Goal: Information Seeking & Learning: Learn about a topic

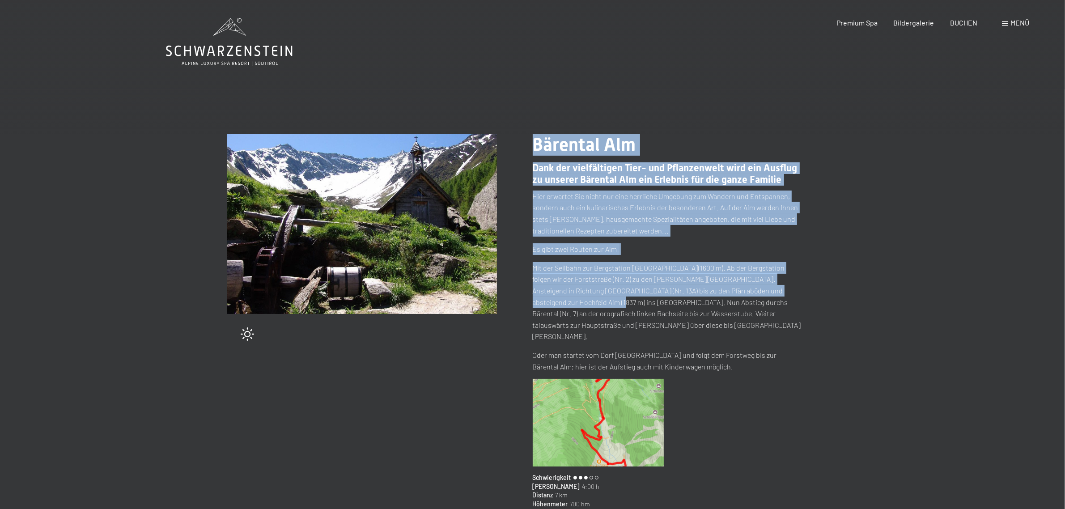
drag, startPoint x: 541, startPoint y: 280, endPoint x: 816, endPoint y: 290, distance: 275.2
click at [816, 290] on div "Tipp wechseln (27 / 204) slide 2 of 2 Bärental Alm Dank der vielfältigen Tier- …" at bounding box center [532, 346] width 610 height 424
click at [817, 296] on div "Bärental Alm Dank der vielfältigen Tier- und Pflanzenwelt wird ein Ausflug zu u…" at bounding box center [685, 346] width 305 height 424
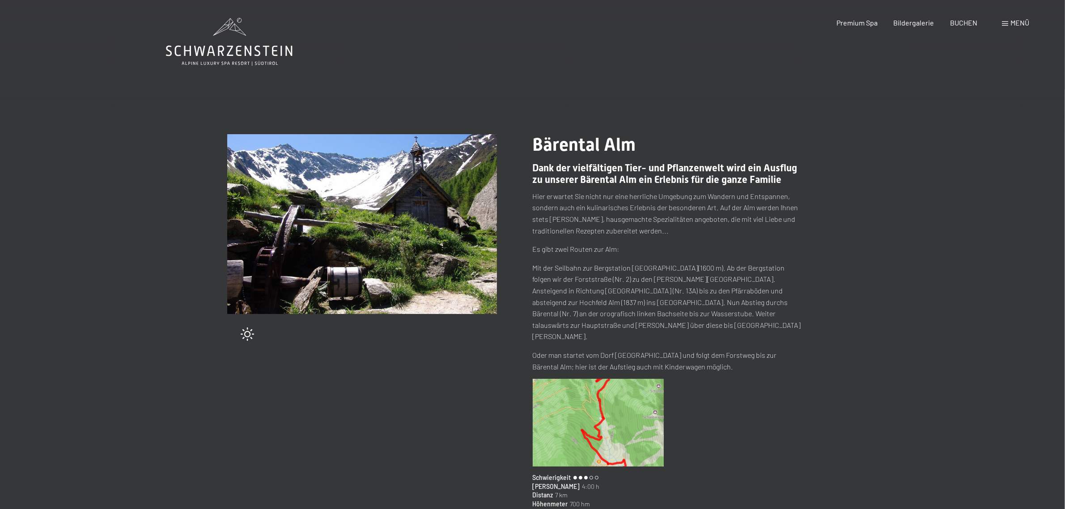
click at [643, 298] on p "Mit der Seilbahn zur Bergstation [GEOGRAPHIC_DATA](1600 m). Ab der Bergstation …" at bounding box center [668, 302] width 270 height 80
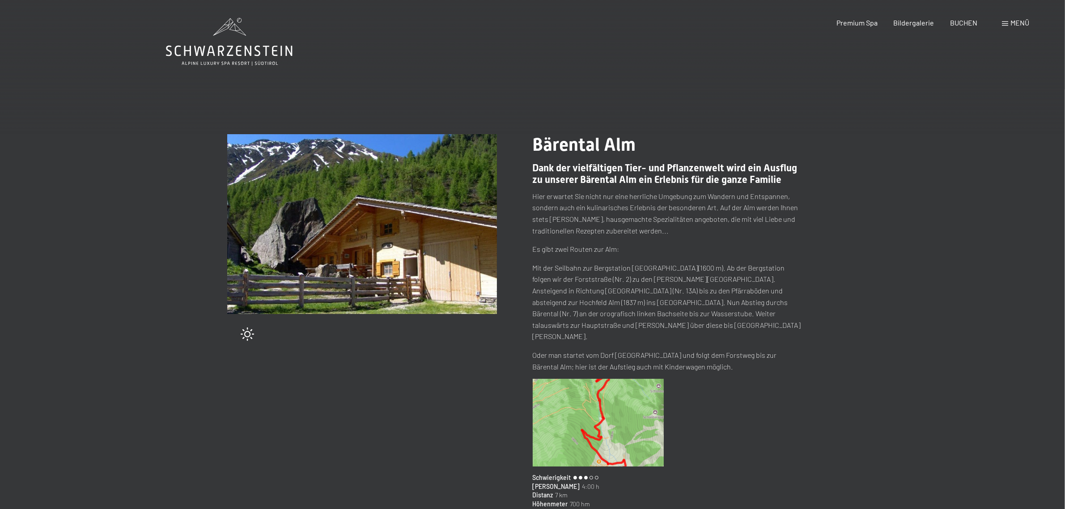
click at [604, 382] on img at bounding box center [598, 423] width 131 height 88
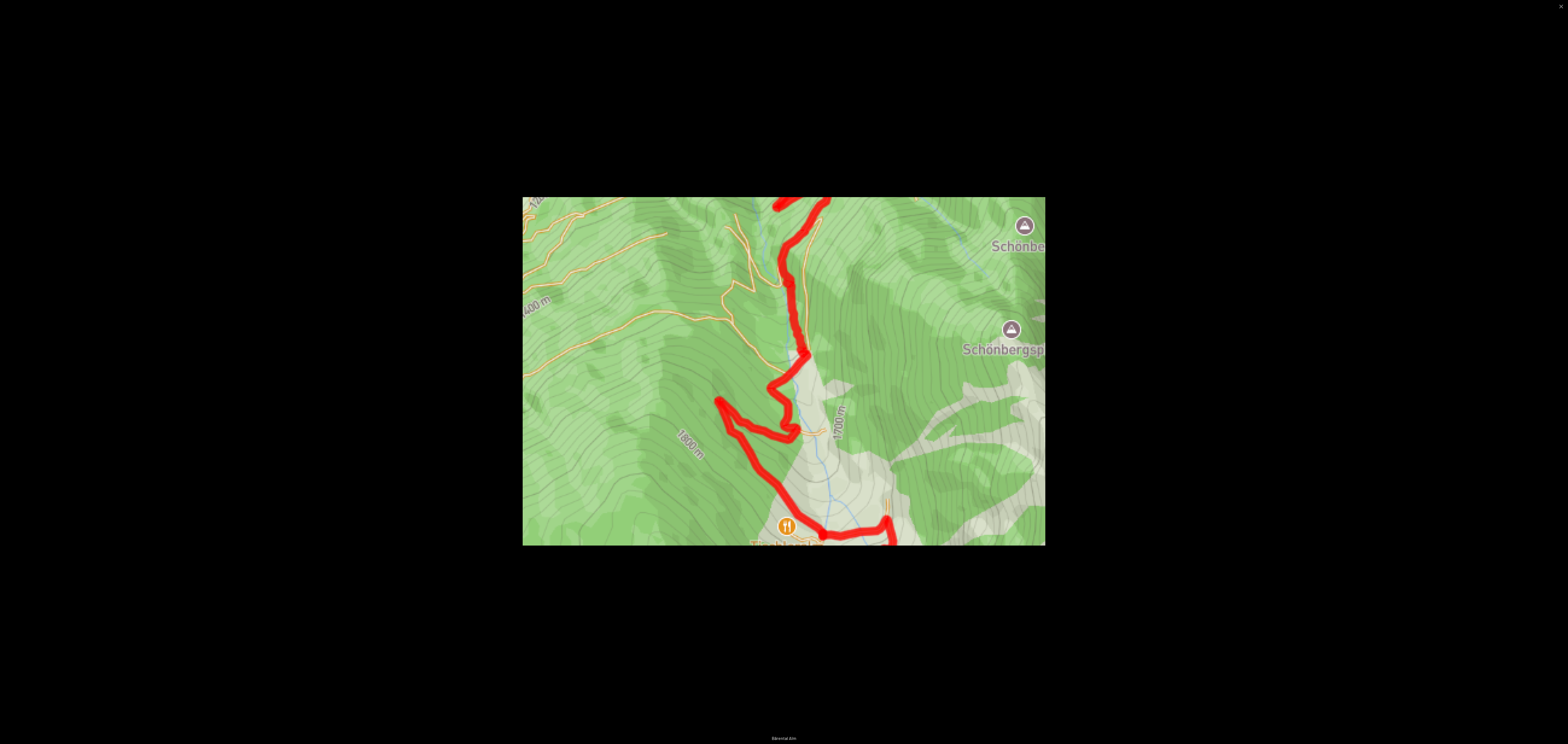
click at [648, 309] on div at bounding box center [784, 372] width 1568 height 744
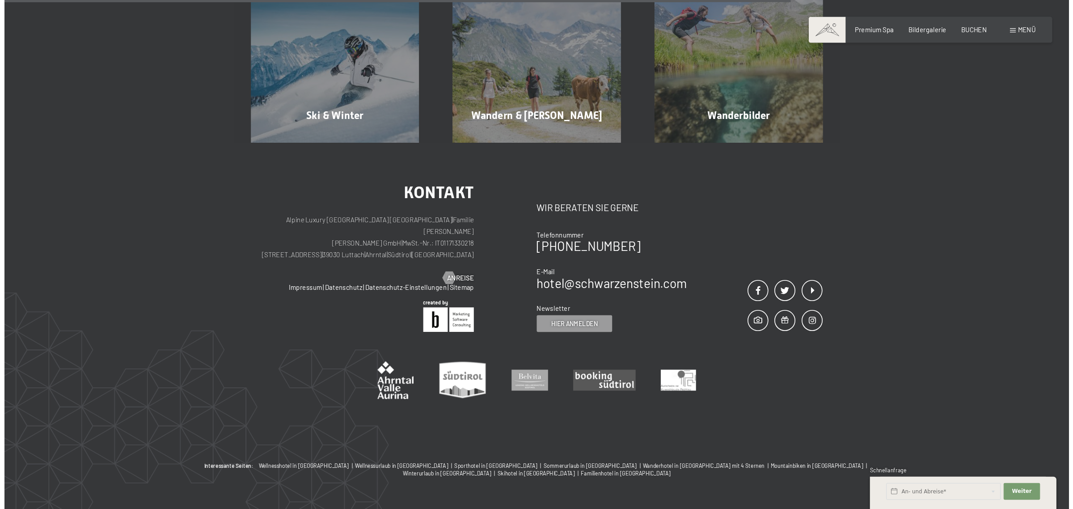
scroll to position [368, 0]
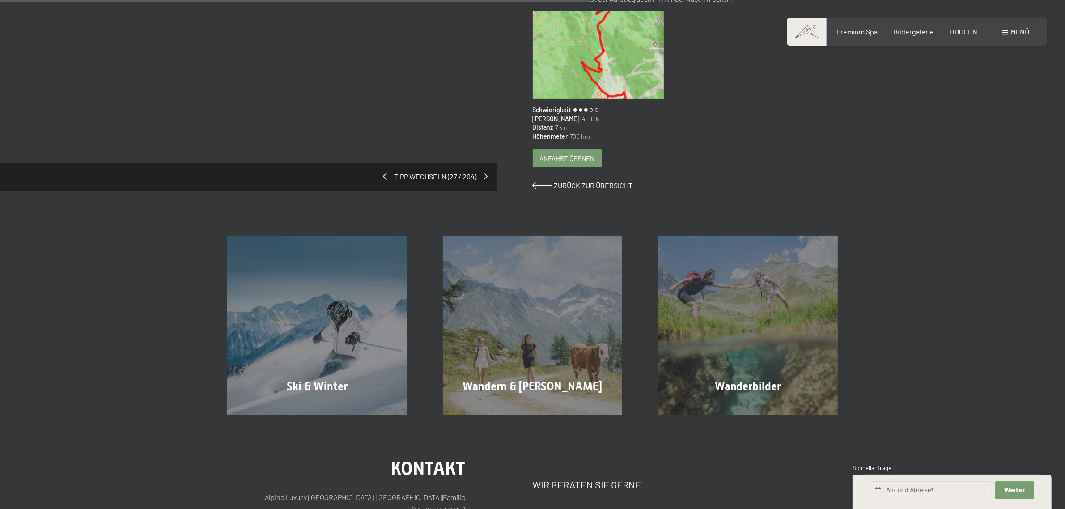
click at [569, 154] on span "Anfahrt öffnen" at bounding box center [567, 158] width 55 height 9
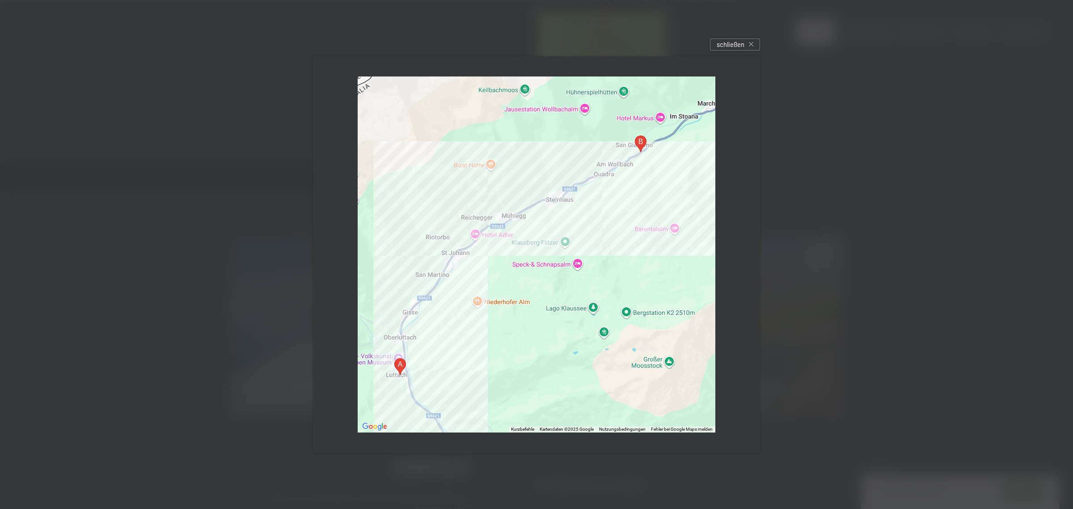
drag, startPoint x: 665, startPoint y: 187, endPoint x: 604, endPoint y: 209, distance: 64.2
click at [614, 209] on div at bounding box center [537, 254] width 358 height 356
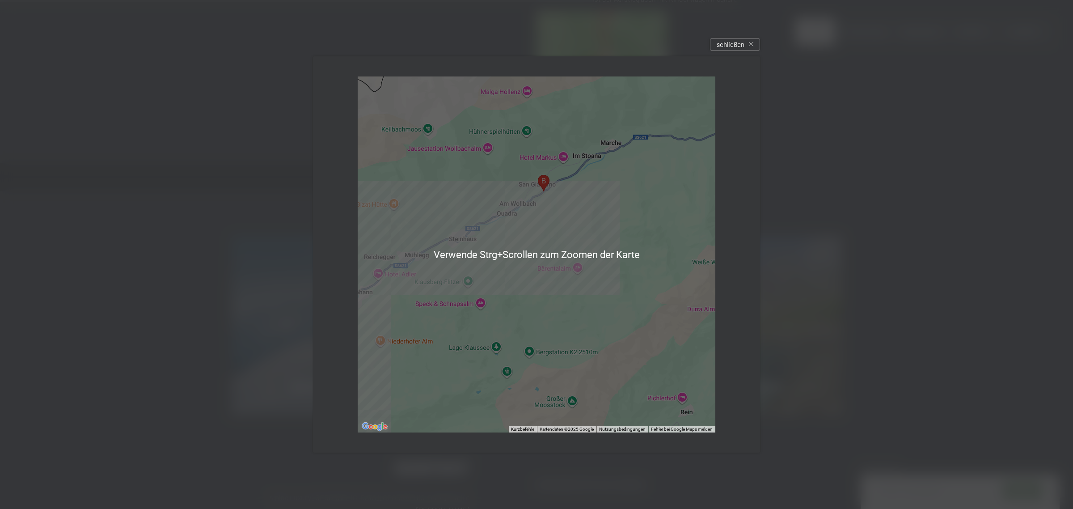
click at [564, 257] on div at bounding box center [537, 254] width 358 height 356
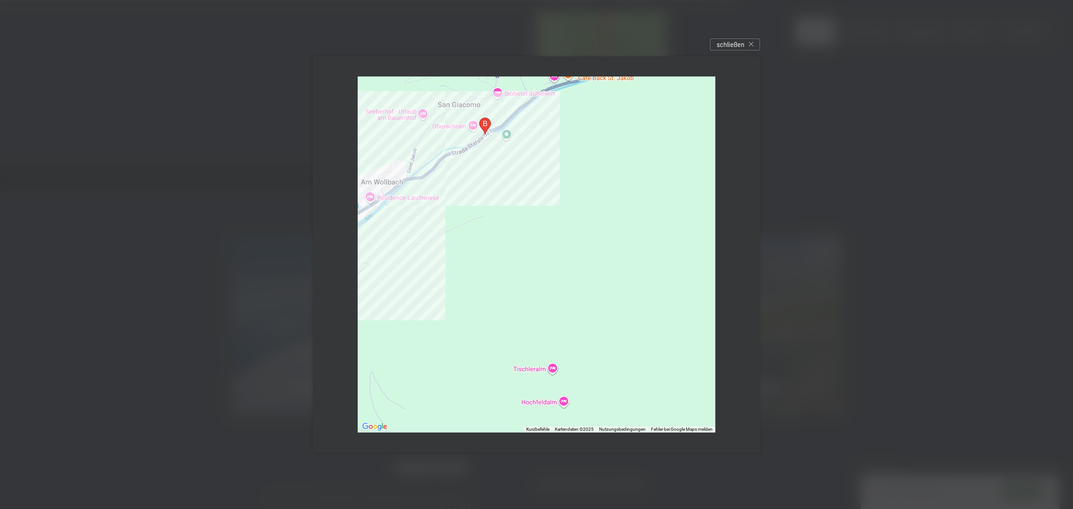
drag, startPoint x: 521, startPoint y: 158, endPoint x: 548, endPoint y: 189, distance: 41.2
click at [548, 189] on div at bounding box center [537, 254] width 358 height 356
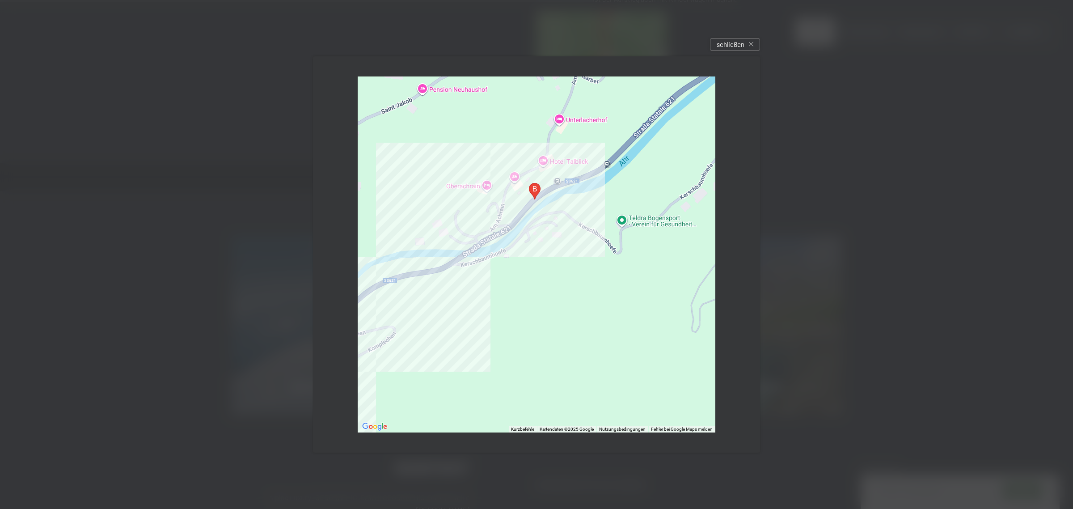
drag, startPoint x: 544, startPoint y: 249, endPoint x: 553, endPoint y: 261, distance: 14.7
click at [553, 261] on div at bounding box center [537, 254] width 358 height 356
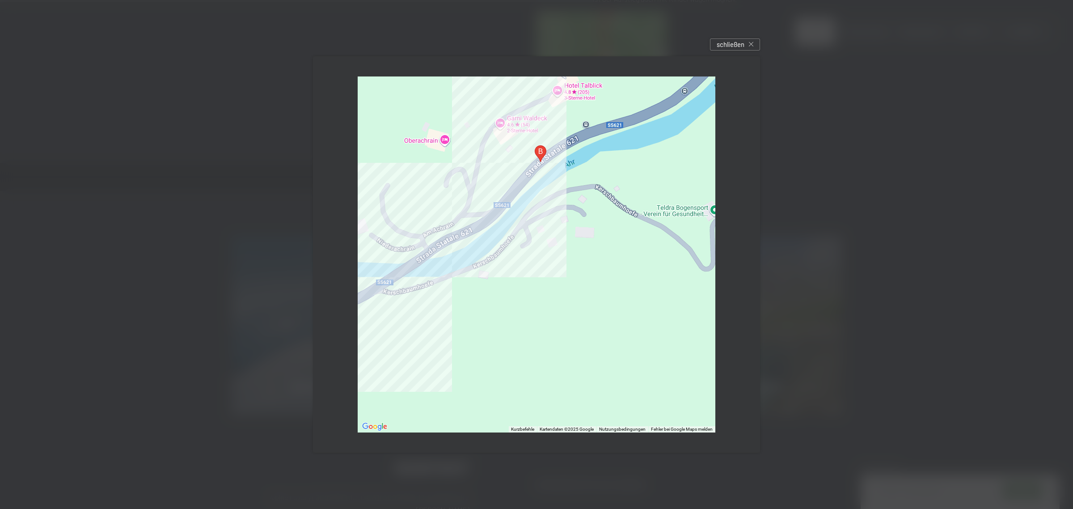
drag, startPoint x: 551, startPoint y: 239, endPoint x: 557, endPoint y: 243, distance: 6.8
click at [557, 243] on div at bounding box center [537, 254] width 358 height 356
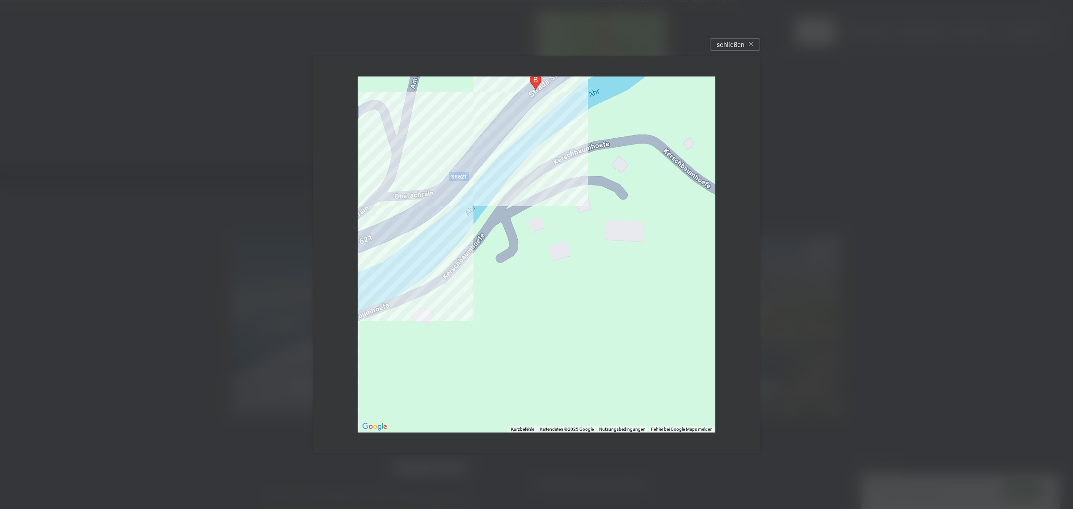
drag, startPoint x: 554, startPoint y: 217, endPoint x: 660, endPoint y: 244, distance: 109.3
click at [660, 244] on div at bounding box center [537, 254] width 358 height 356
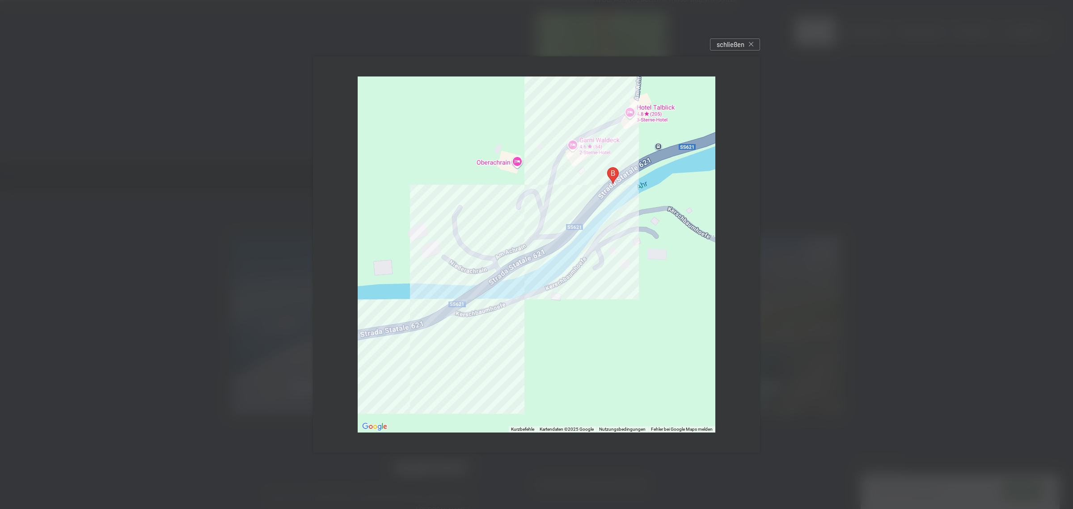
drag, startPoint x: 649, startPoint y: 222, endPoint x: 598, endPoint y: 226, distance: 51.1
click at [598, 226] on div at bounding box center [537, 254] width 358 height 356
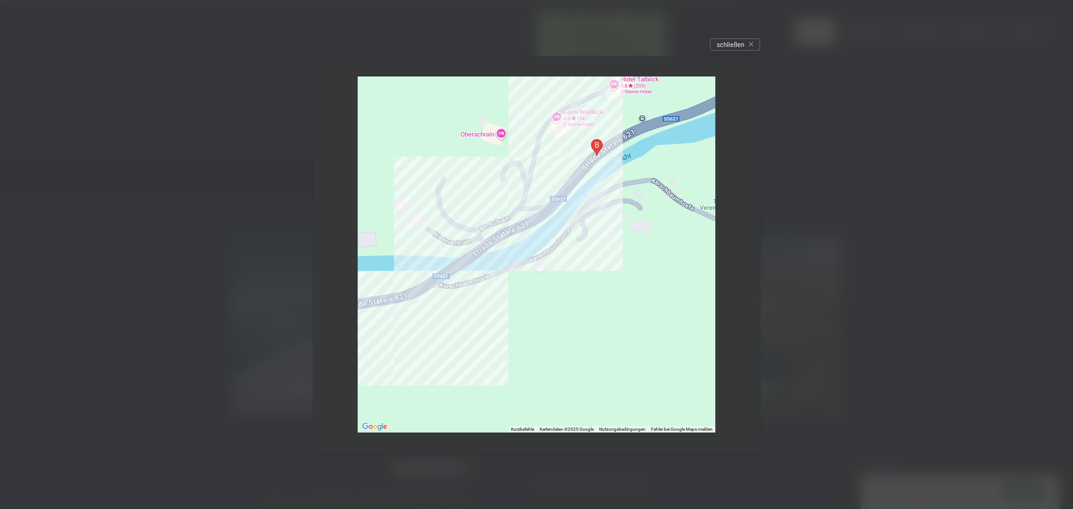
drag, startPoint x: 548, startPoint y: 280, endPoint x: 529, endPoint y: 259, distance: 27.8
click at [530, 258] on div at bounding box center [537, 254] width 358 height 356
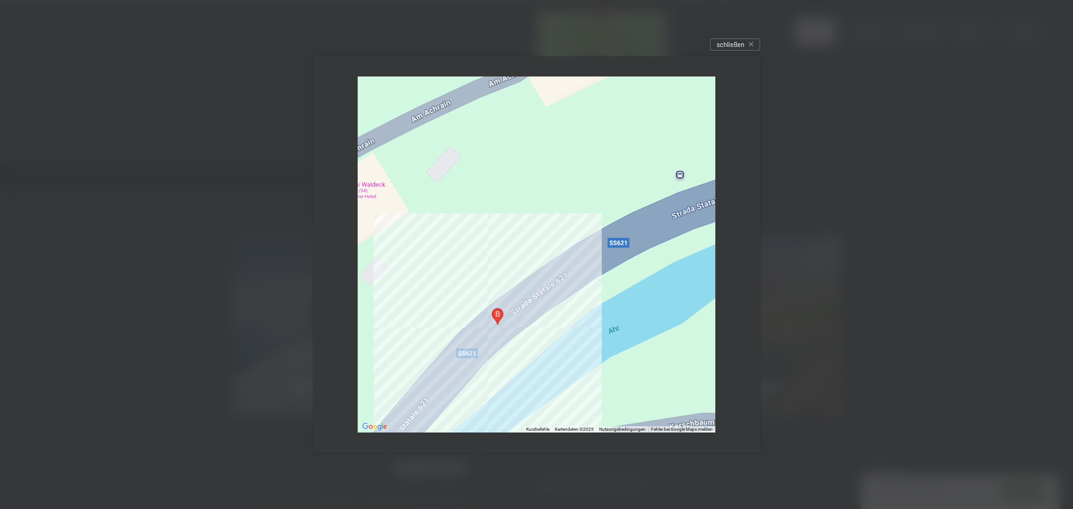
drag, startPoint x: 584, startPoint y: 285, endPoint x: 501, endPoint y: 453, distance: 187.0
click at [501, 453] on div "← Nach links → Nach rechts ↑ Nach oben ↓ Nach unten + Heranzoomen - Herauszoome…" at bounding box center [536, 254] width 447 height 397
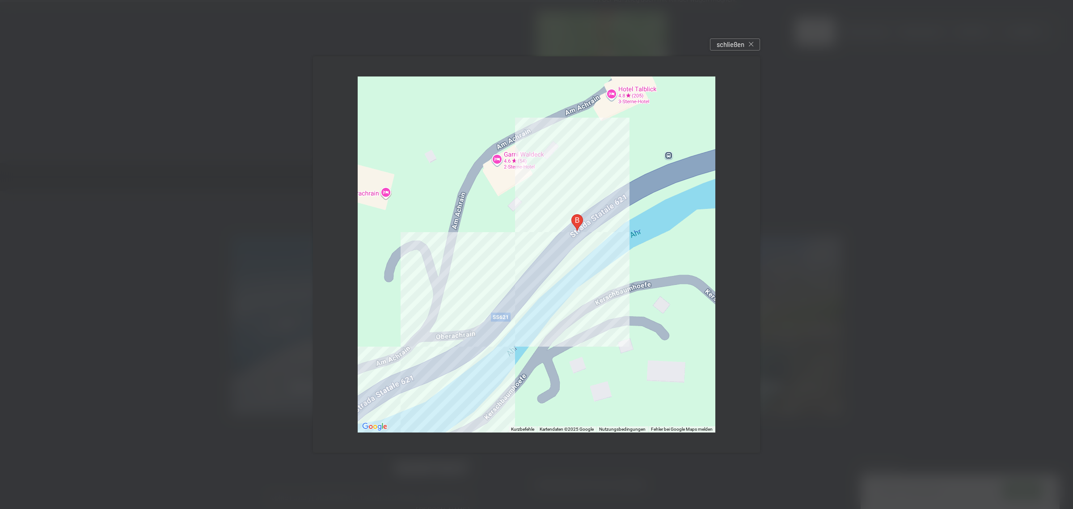
drag, startPoint x: 629, startPoint y: 284, endPoint x: 643, endPoint y: 207, distance: 78.2
click at [647, 200] on div at bounding box center [537, 254] width 358 height 356
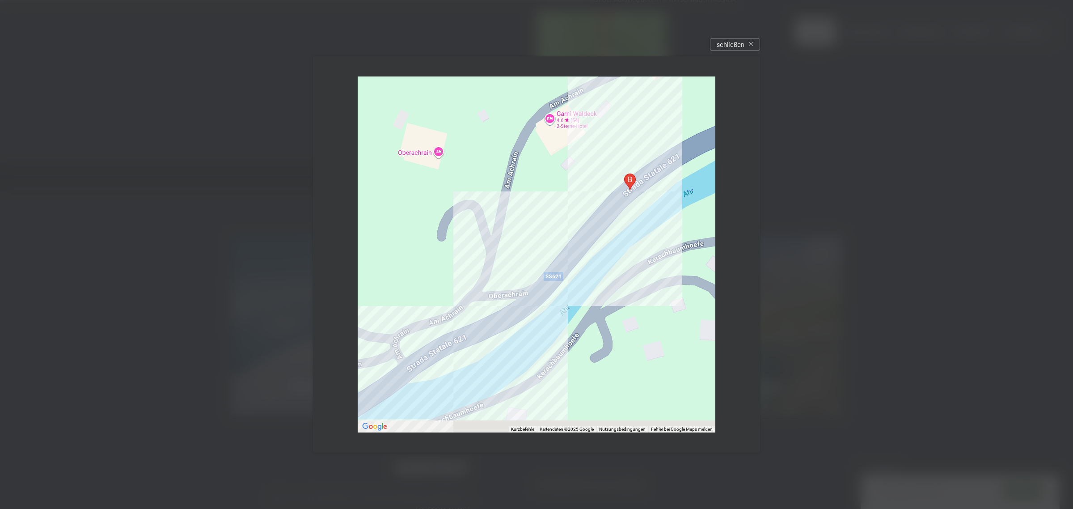
drag, startPoint x: 556, startPoint y: 334, endPoint x: 635, endPoint y: 237, distance: 124.9
click at [635, 237] on div at bounding box center [537, 254] width 358 height 356
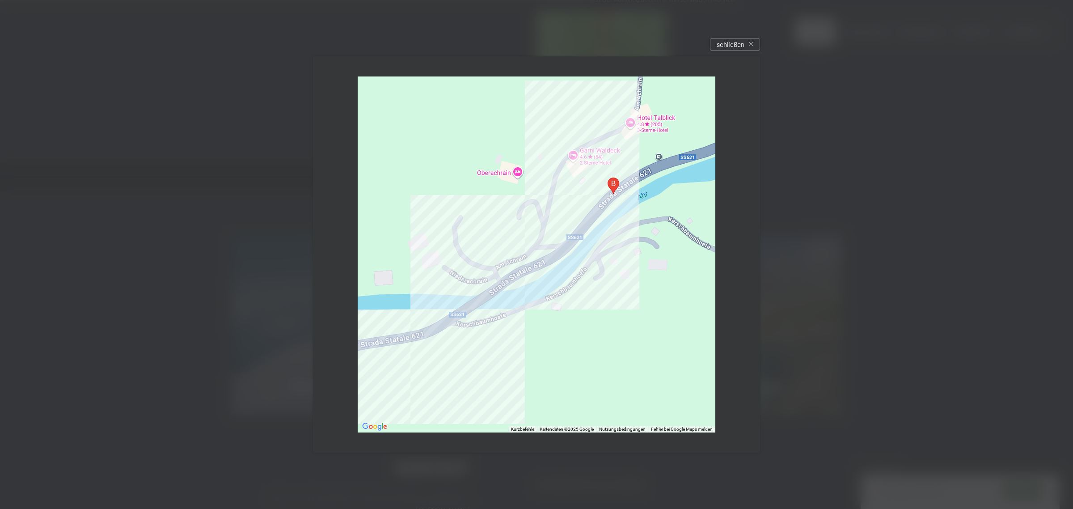
drag, startPoint x: 596, startPoint y: 325, endPoint x: 564, endPoint y: 333, distance: 32.8
click at [567, 333] on div at bounding box center [537, 254] width 358 height 356
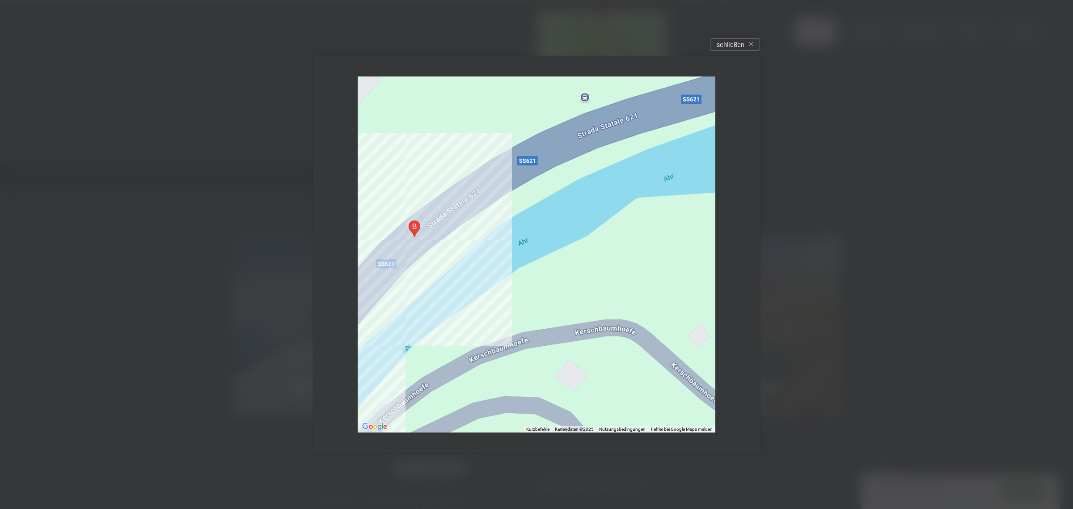
drag, startPoint x: 607, startPoint y: 196, endPoint x: 453, endPoint y: 355, distance: 221.7
click at [453, 355] on div at bounding box center [537, 254] width 358 height 356
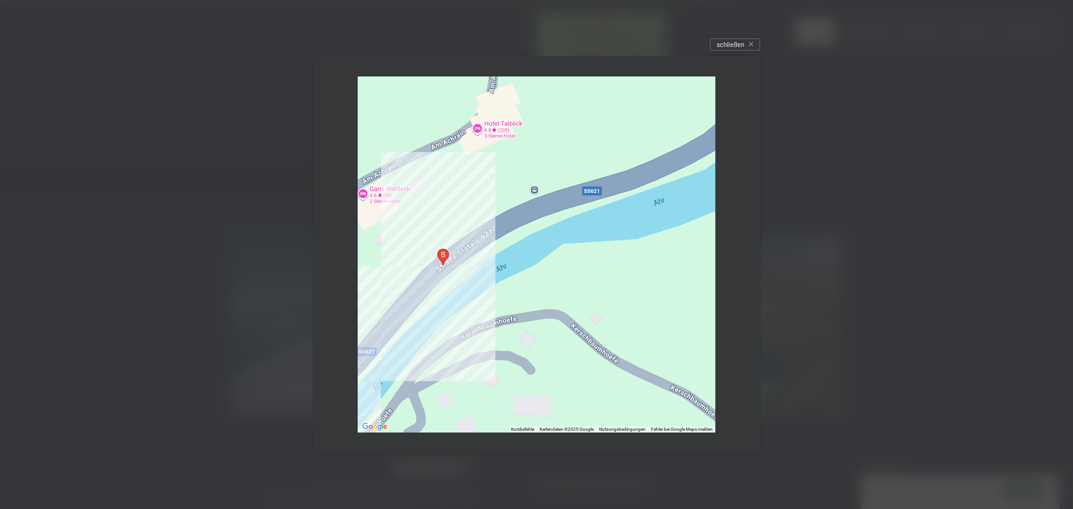
drag, startPoint x: 553, startPoint y: 294, endPoint x: 602, endPoint y: 211, distance: 96.3
click at [602, 211] on div at bounding box center [537, 254] width 358 height 356
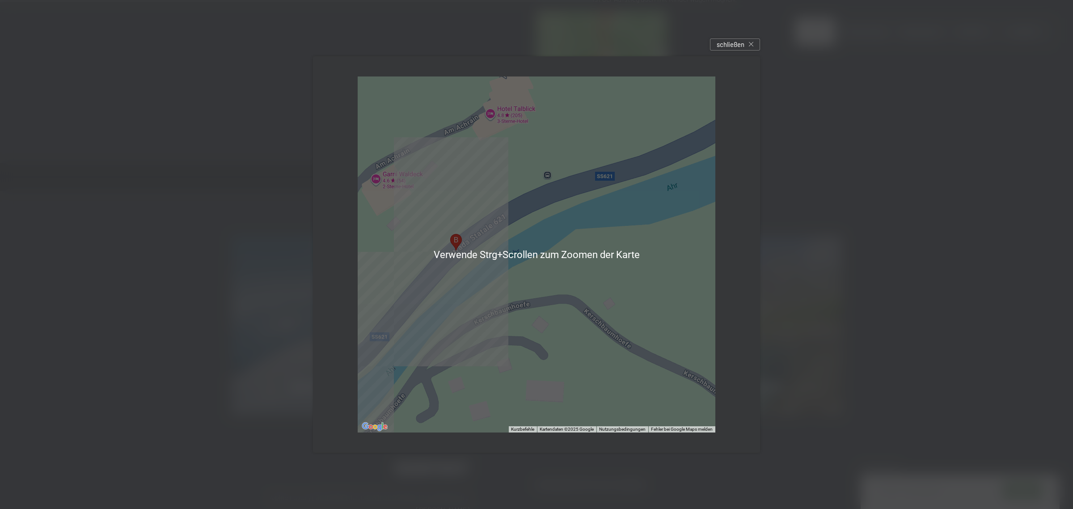
click at [540, 294] on div at bounding box center [537, 254] width 358 height 356
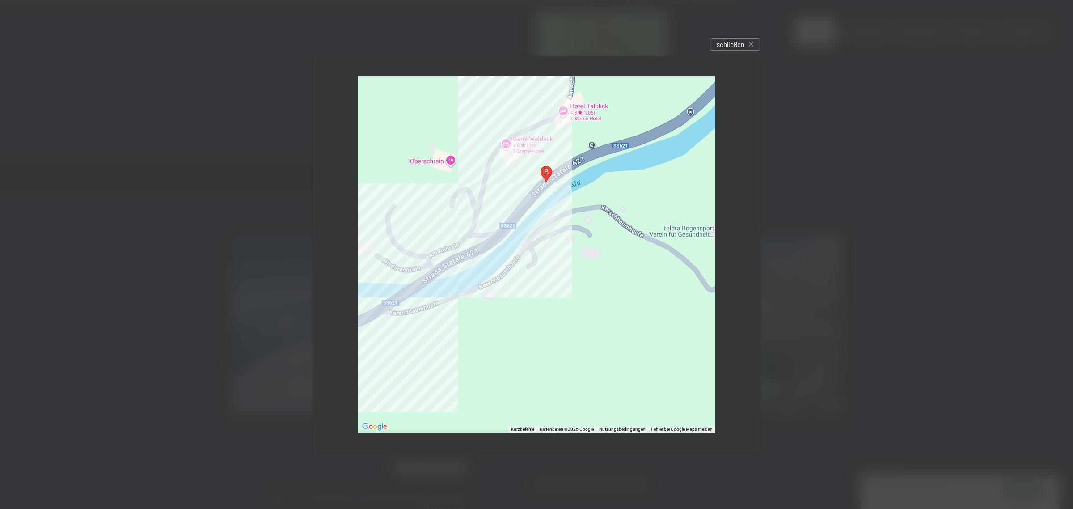
drag, startPoint x: 506, startPoint y: 251, endPoint x: 582, endPoint y: 180, distance: 104.1
click at [582, 181] on div at bounding box center [537, 254] width 358 height 356
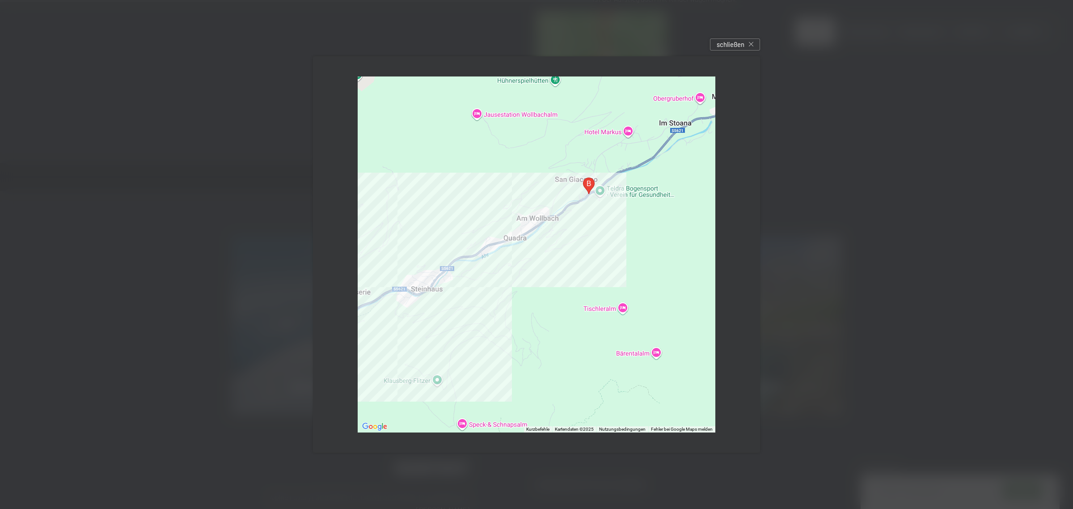
drag, startPoint x: 605, startPoint y: 228, endPoint x: 581, endPoint y: 222, distance: 24.4
click at [582, 223] on div at bounding box center [537, 254] width 358 height 356
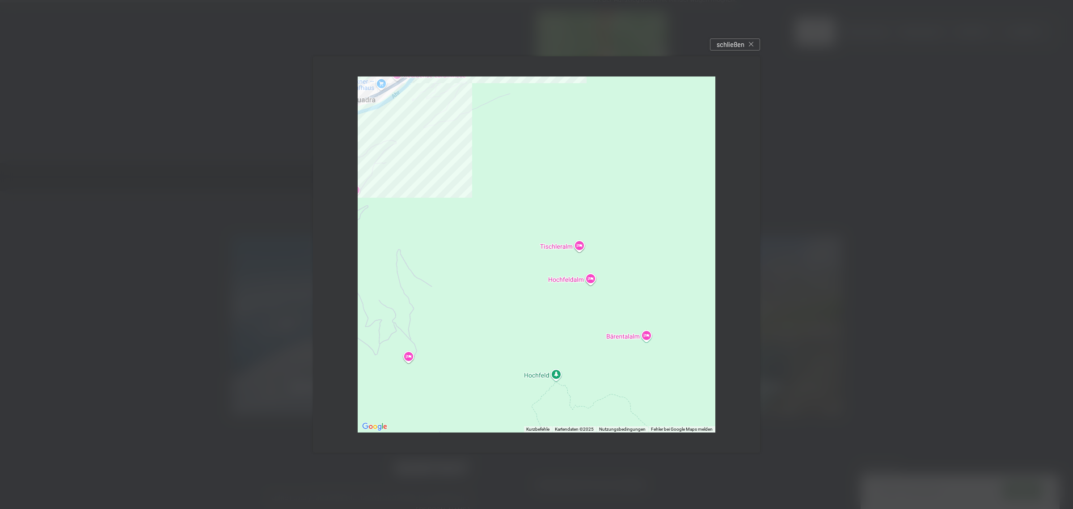
drag, startPoint x: 593, startPoint y: 318, endPoint x: 610, endPoint y: 308, distance: 19.5
click at [610, 310] on div at bounding box center [537, 254] width 358 height 356
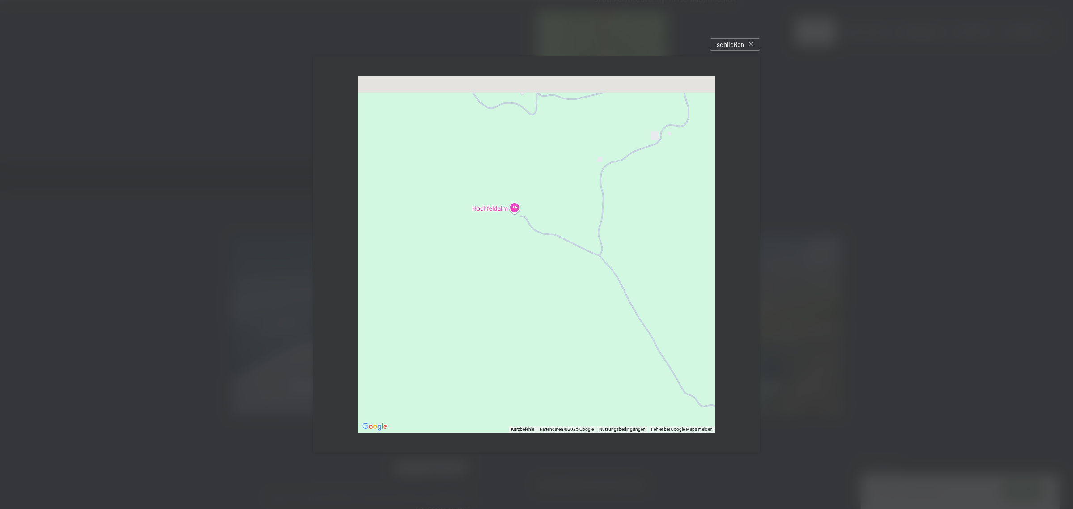
drag, startPoint x: 649, startPoint y: 329, endPoint x: 641, endPoint y: 368, distance: 39.7
click at [648, 378] on div at bounding box center [537, 254] width 358 height 356
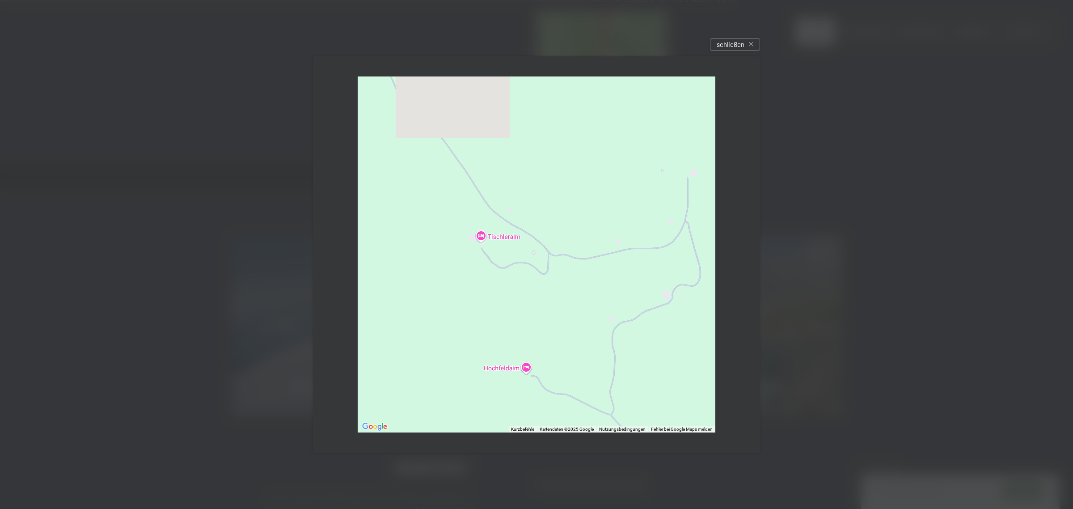
drag, startPoint x: 625, startPoint y: 271, endPoint x: 642, endPoint y: 377, distance: 106.9
click at [642, 377] on div at bounding box center [537, 254] width 358 height 356
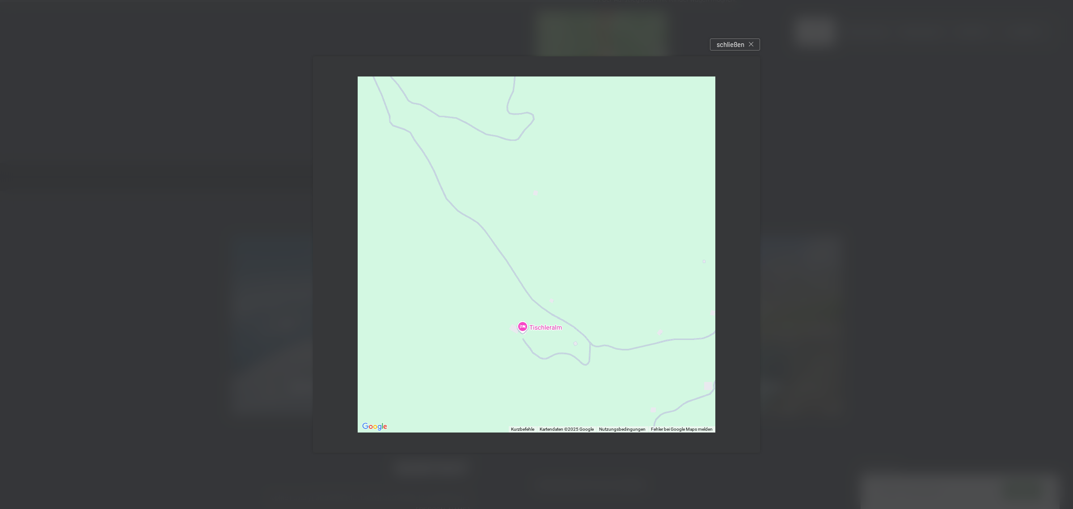
drag, startPoint x: 537, startPoint y: 287, endPoint x: 616, endPoint y: 314, distance: 84.2
click at [634, 334] on div at bounding box center [537, 254] width 358 height 356
drag, startPoint x: 573, startPoint y: 253, endPoint x: 601, endPoint y: 320, distance: 72.0
click at [601, 320] on div at bounding box center [537, 254] width 358 height 356
drag, startPoint x: 623, startPoint y: 262, endPoint x: 627, endPoint y: 297, distance: 35.6
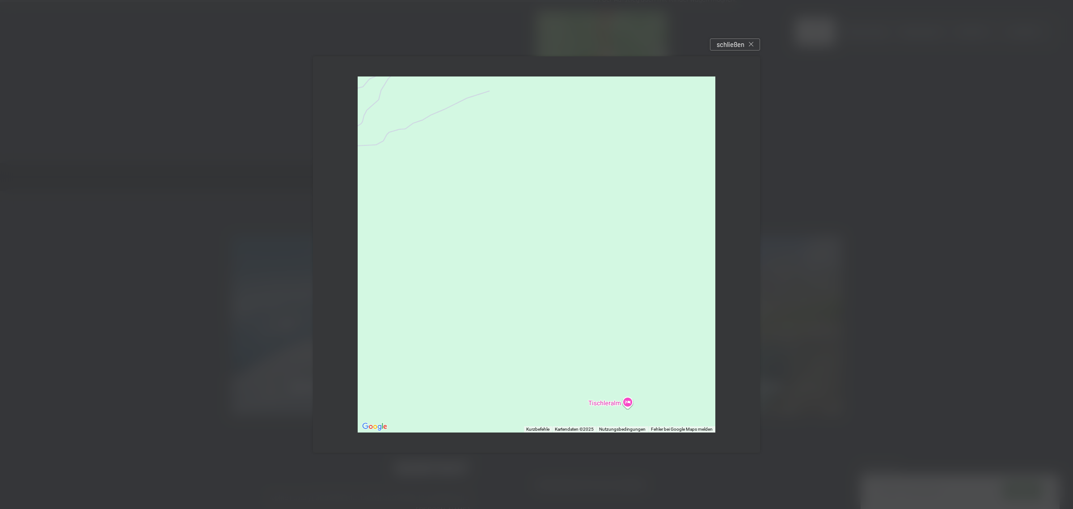
click at [627, 297] on div at bounding box center [537, 254] width 358 height 356
drag, startPoint x: 623, startPoint y: 275, endPoint x: 657, endPoint y: 405, distance: 134.2
click at [660, 405] on div at bounding box center [537, 254] width 358 height 356
drag, startPoint x: 623, startPoint y: 230, endPoint x: 491, endPoint y: 358, distance: 183.8
click at [488, 435] on div "← Nach links → Nach rechts ↑ Nach oben ↓ Nach unten + Heranzoomen - Herauszoome…" at bounding box center [536, 254] width 447 height 397
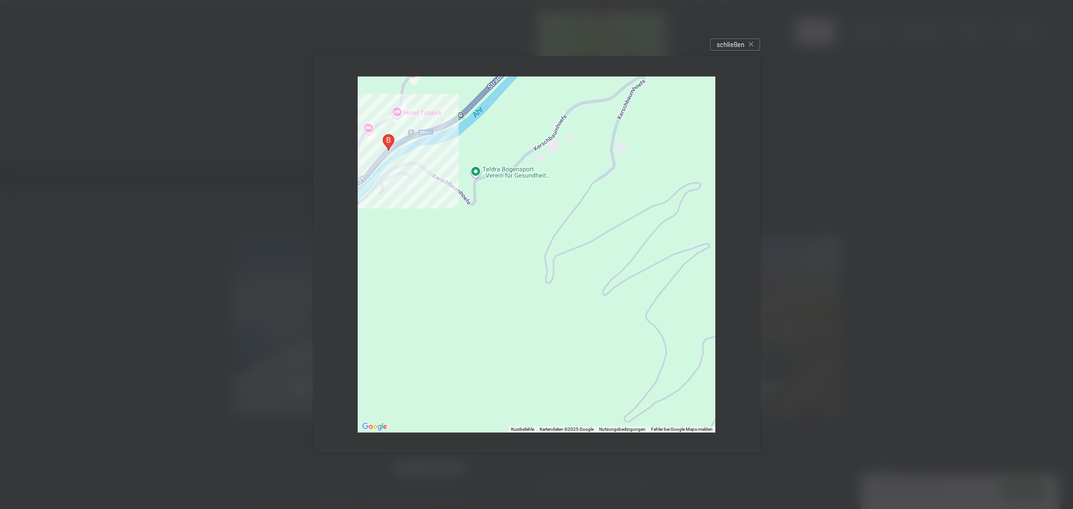
drag, startPoint x: 506, startPoint y: 176, endPoint x: 627, endPoint y: 396, distance: 251.6
click at [628, 396] on div at bounding box center [537, 254] width 358 height 356
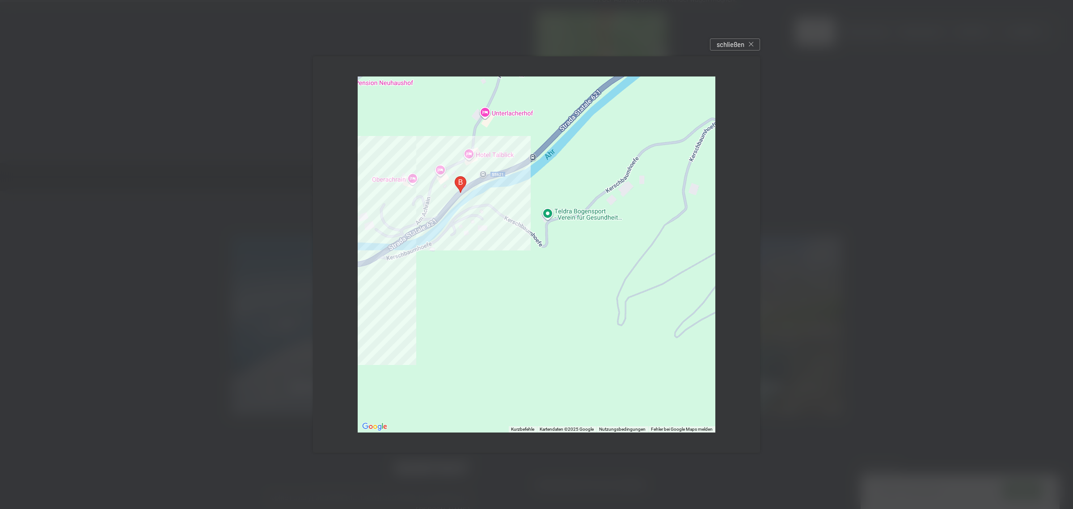
drag, startPoint x: 535, startPoint y: 235, endPoint x: 501, endPoint y: 244, distance: 34.8
click at [614, 229] on div at bounding box center [537, 254] width 358 height 356
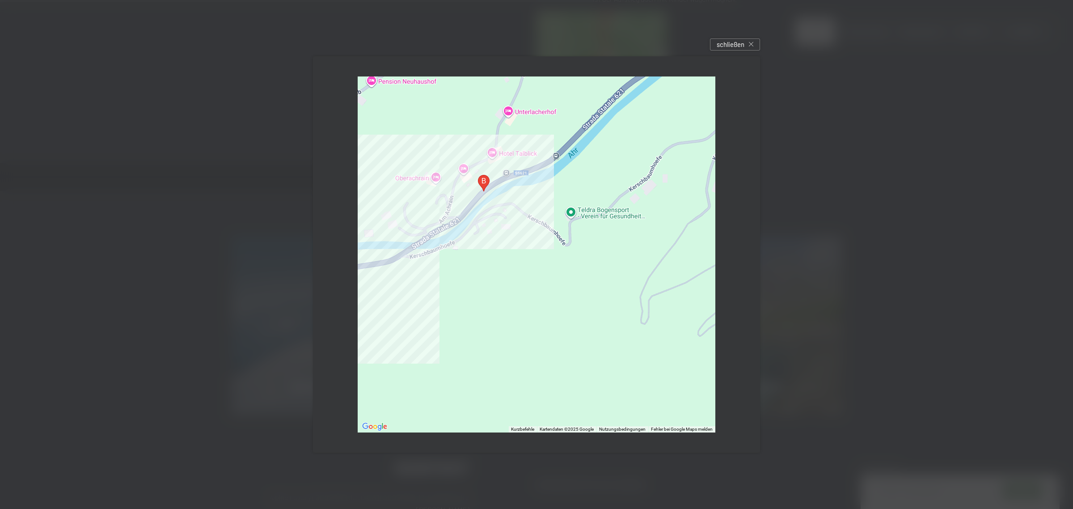
drag, startPoint x: 399, startPoint y: 255, endPoint x: 555, endPoint y: 216, distance: 160.5
click at [555, 216] on div at bounding box center [537, 254] width 358 height 356
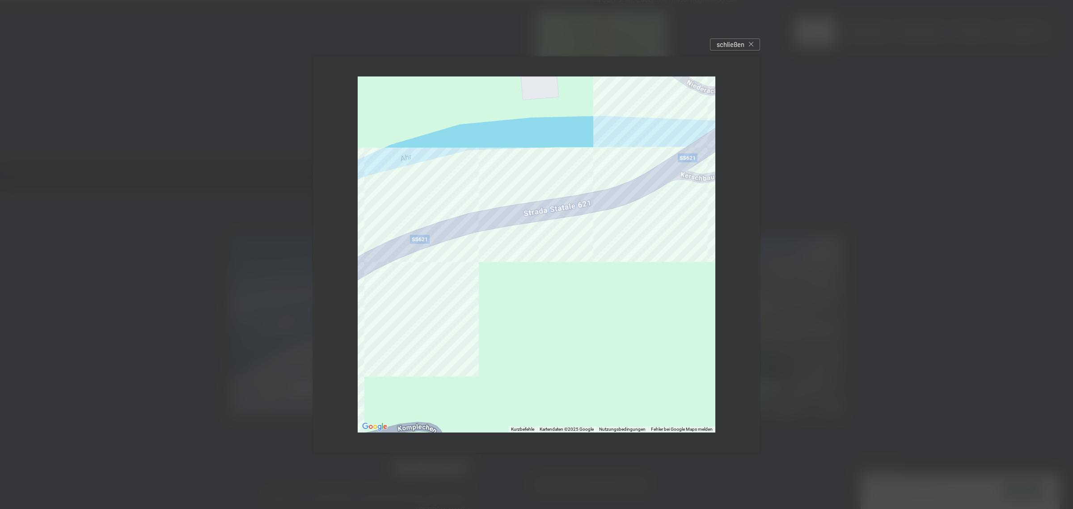
drag, startPoint x: 650, startPoint y: 187, endPoint x: 698, endPoint y: 186, distance: 47.9
click at [698, 186] on div at bounding box center [537, 254] width 358 height 356
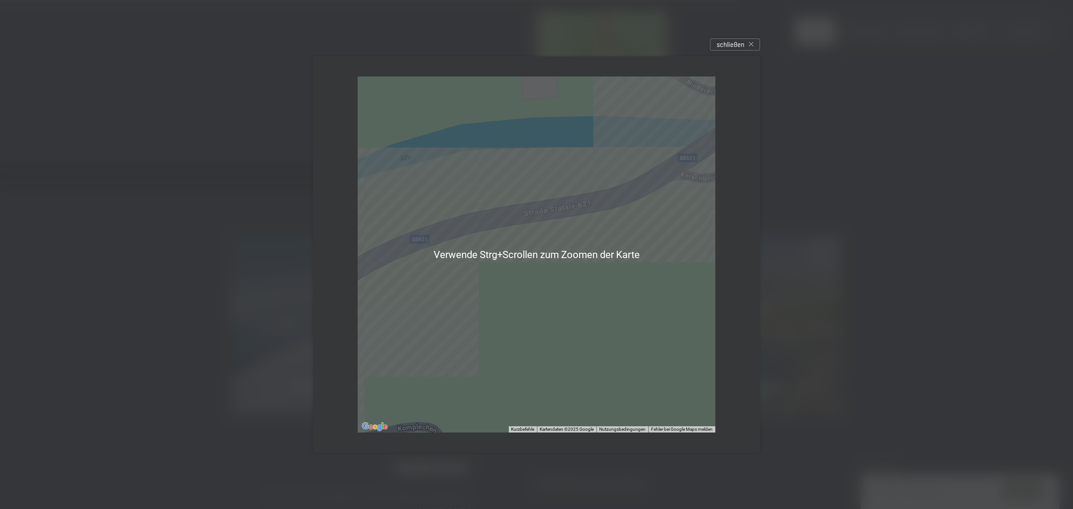
click at [528, 267] on div at bounding box center [537, 254] width 358 height 356
click at [690, 195] on div at bounding box center [537, 254] width 358 height 356
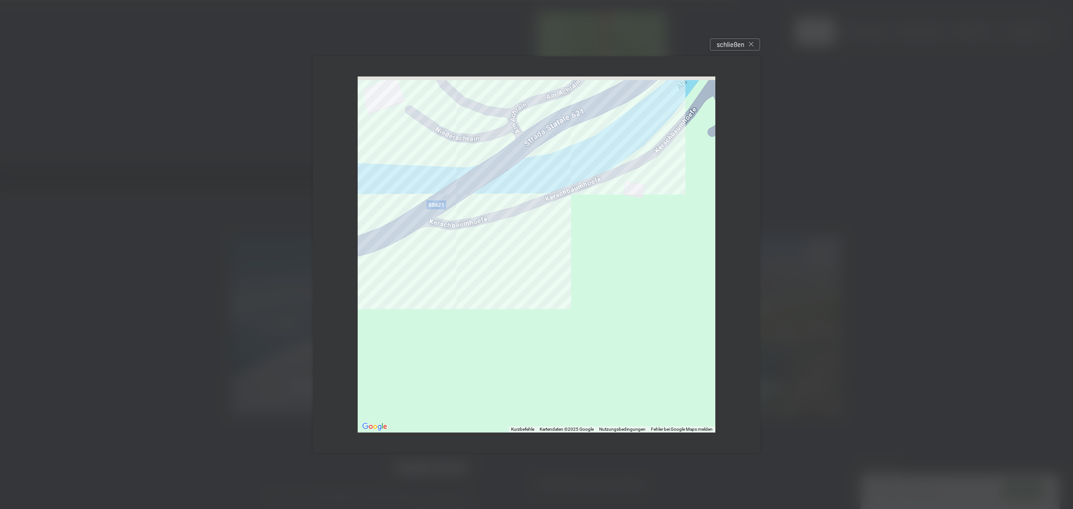
drag, startPoint x: 617, startPoint y: 278, endPoint x: 373, endPoint y: 343, distance: 252.1
click at [371, 347] on div at bounding box center [537, 254] width 358 height 356
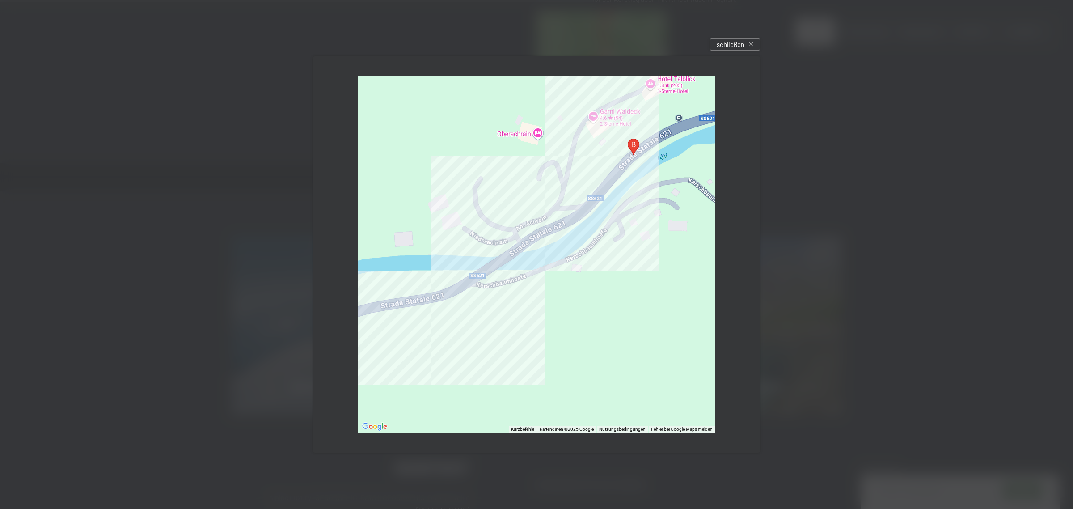
drag, startPoint x: 571, startPoint y: 206, endPoint x: 569, endPoint y: 222, distance: 16.2
click at [569, 222] on div at bounding box center [537, 254] width 358 height 356
click at [589, 208] on div at bounding box center [537, 254] width 358 height 356
